Goal: Task Accomplishment & Management: Use online tool/utility

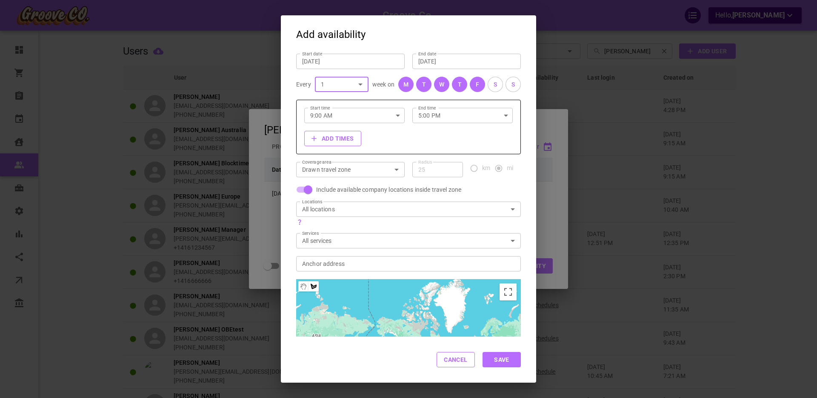
scroll to position [85, 0]
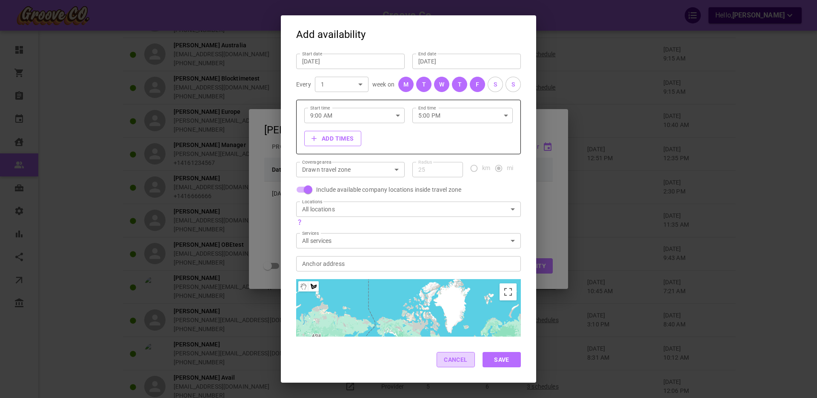
drag, startPoint x: 456, startPoint y: 361, endPoint x: 454, endPoint y: 343, distance: 18.1
click at [456, 361] on button "Cancel" at bounding box center [456, 359] width 38 height 15
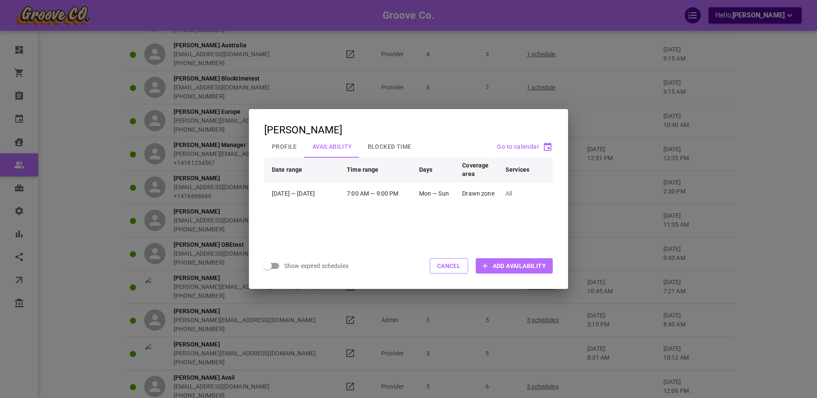
click at [451, 268] on button "Cancel" at bounding box center [449, 265] width 38 height 15
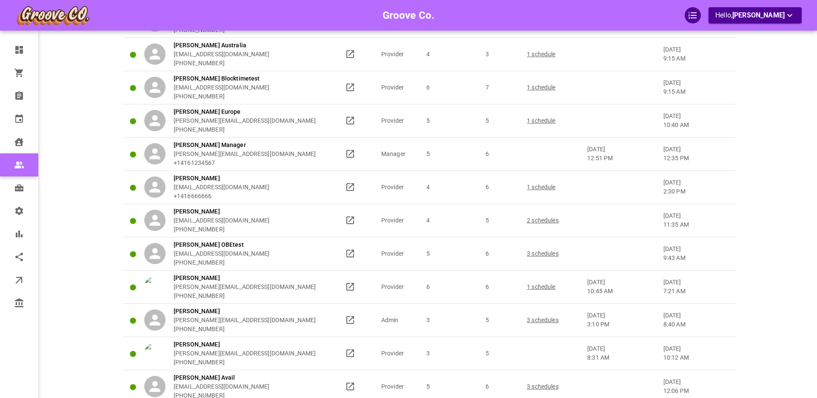
click at [73, 196] on div "Groove Co. Hello, [PERSON_NAME]" at bounding box center [90, 287] width 66 height 719
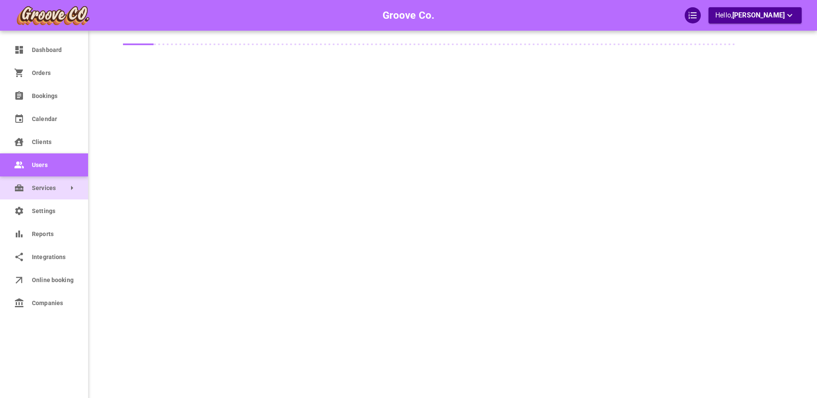
click at [24, 189] on link "Services" at bounding box center [44, 187] width 88 height 23
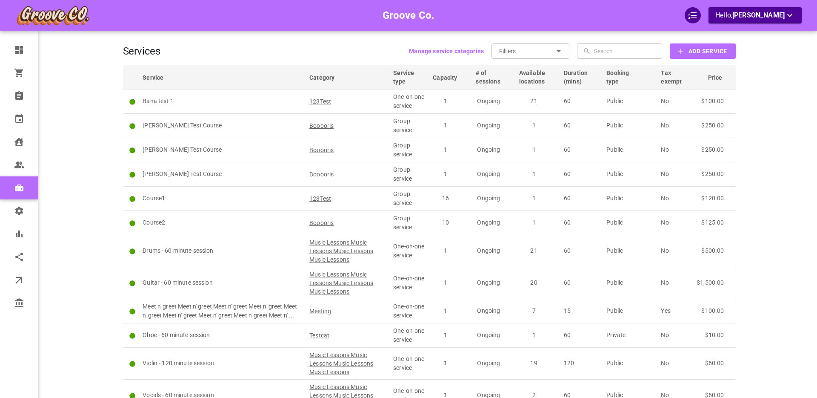
click at [694, 50] on b "Add Service" at bounding box center [708, 51] width 38 height 11
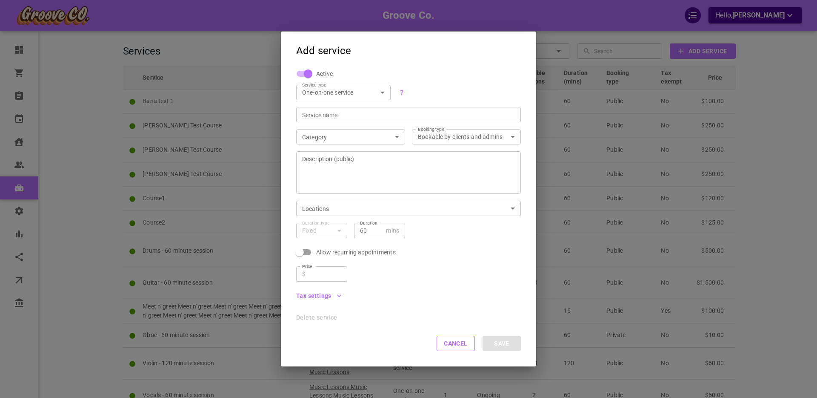
click at [334, 88] on body "Groove Co. Hello, Boris Sandford Dashboard Orders Bookings Calendar Clients Use…" at bounding box center [408, 243] width 817 height 486
click at [332, 121] on li "Group service" at bounding box center [343, 121] width 95 height 14
type input "GROUP"
